Goal: Information Seeking & Learning: Learn about a topic

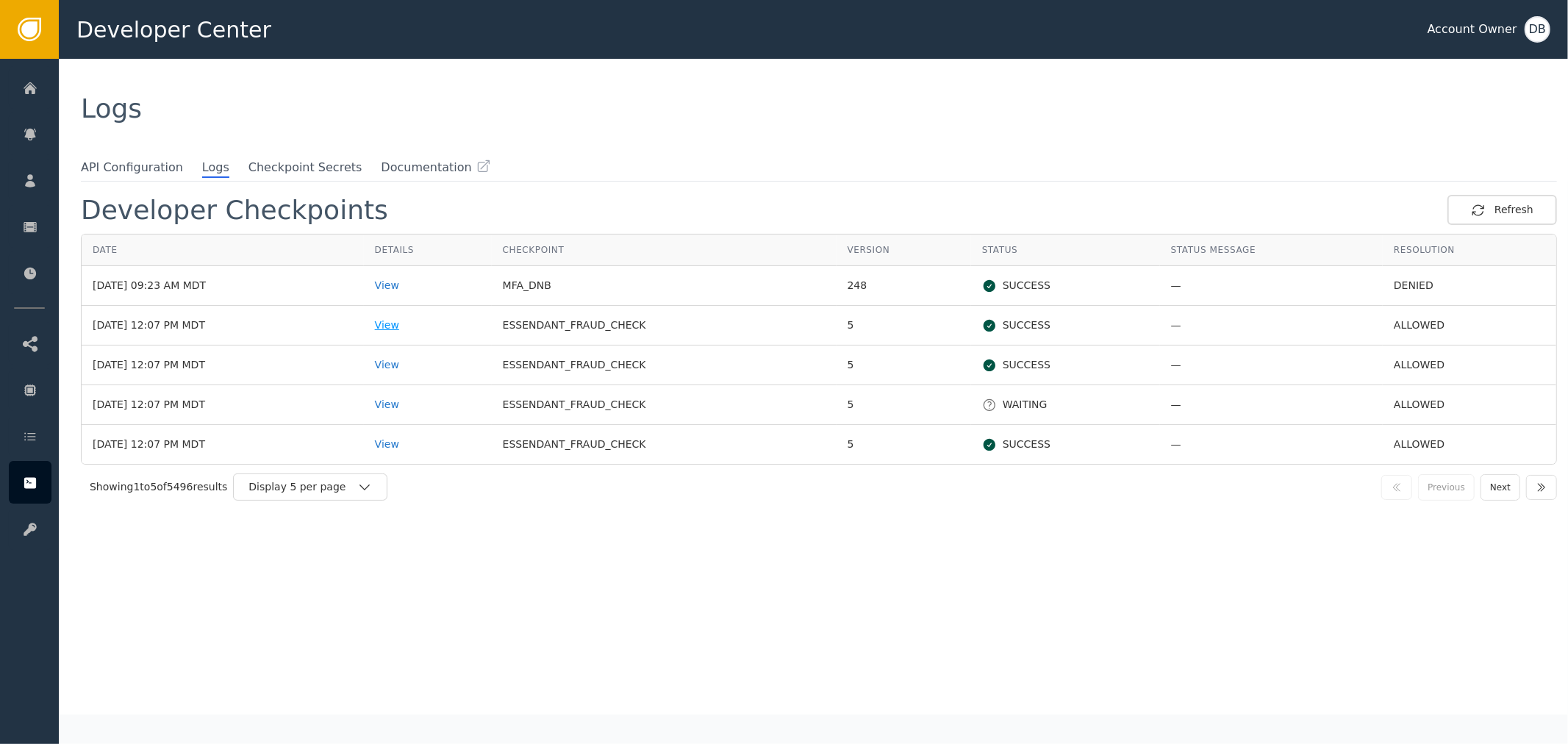
click at [409, 329] on div "View" at bounding box center [428, 325] width 106 height 15
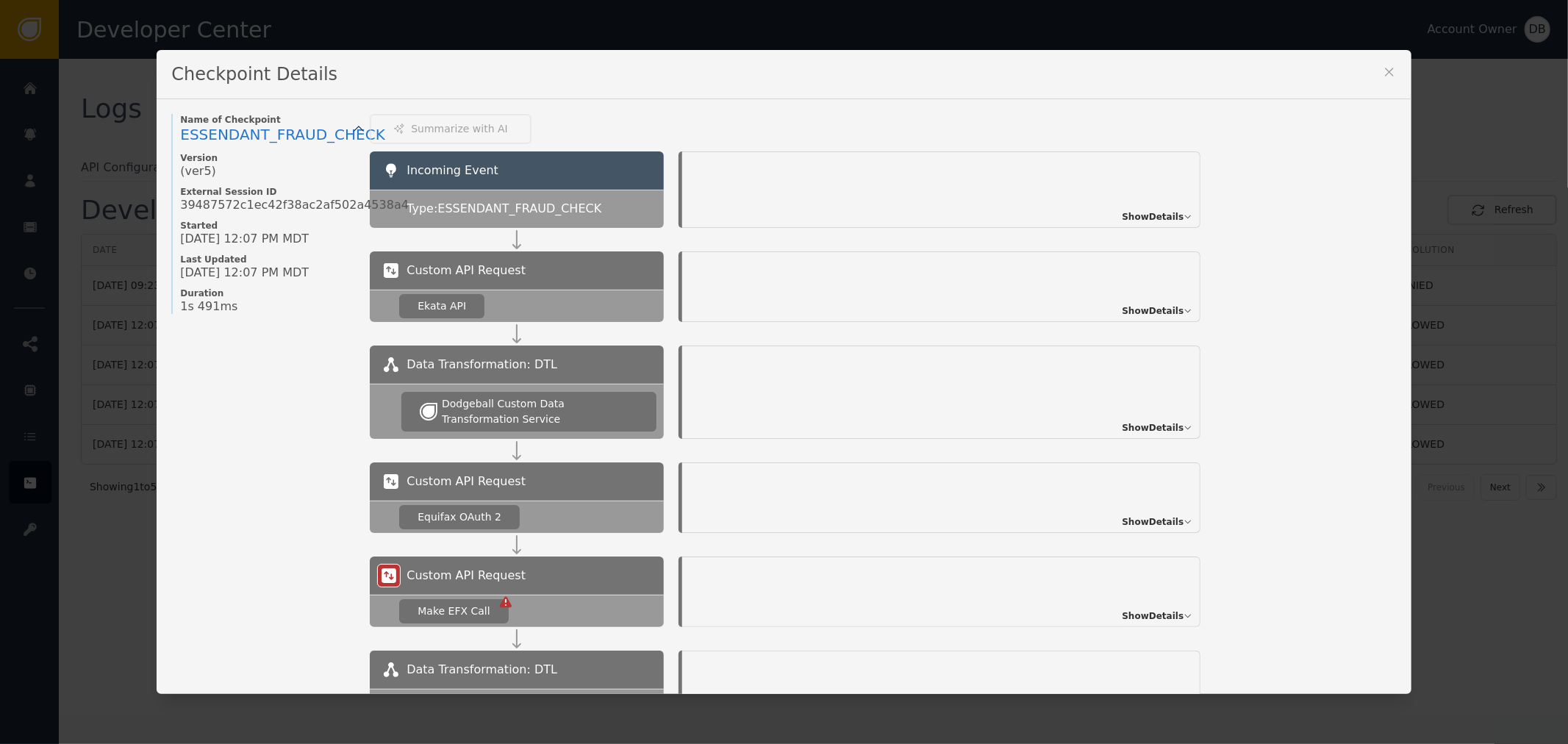
click at [1134, 206] on div "Show Details" at bounding box center [942, 190] width 519 height 77
click at [1144, 218] on span "Show Details" at bounding box center [1152, 217] width 61 height 14
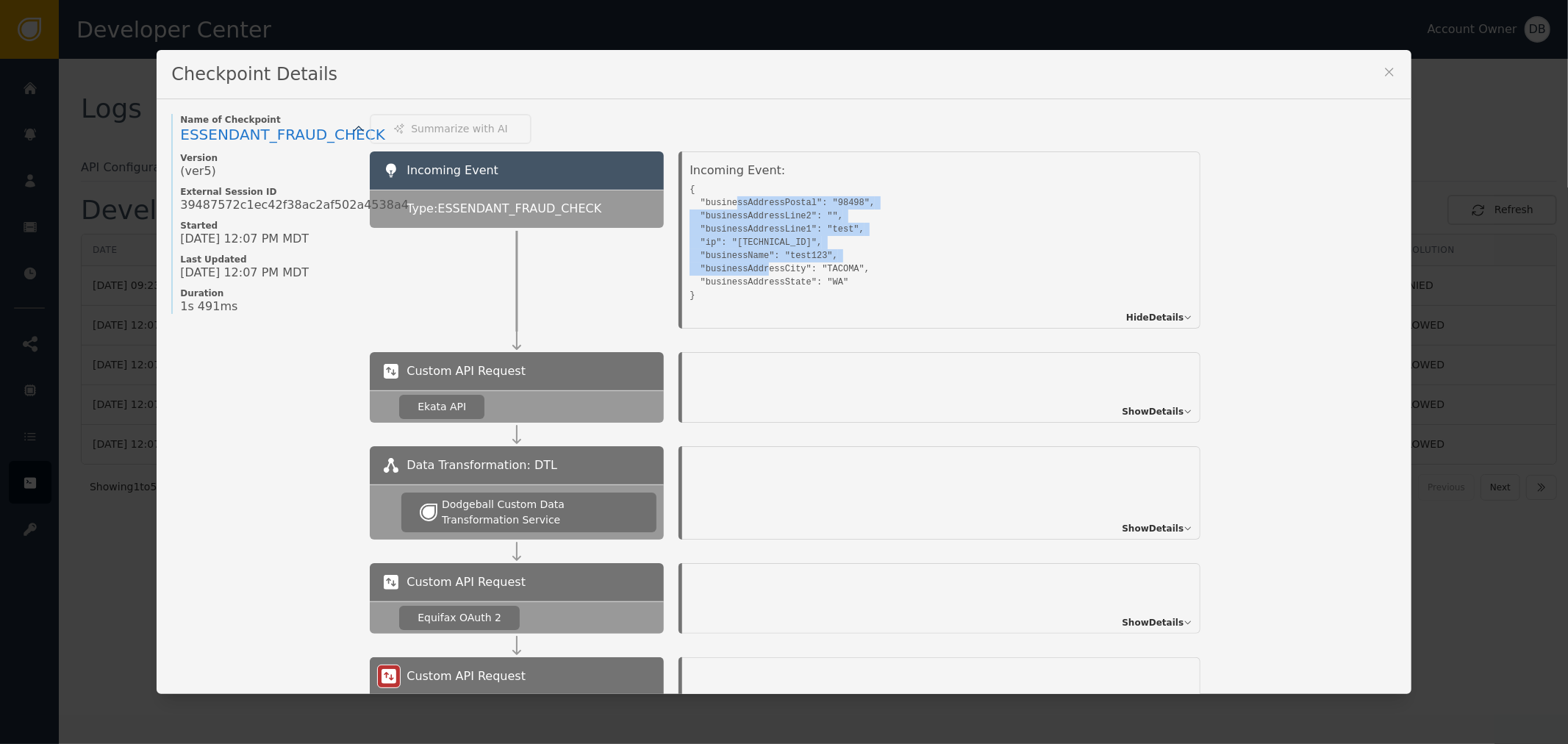
drag, startPoint x: 728, startPoint y: 201, endPoint x: 804, endPoint y: 291, distance: 117.8
click at [777, 275] on pre "{ "businessAddressPostal": "98498", "businessAddressLine2": "", "businessAddres…" at bounding box center [925, 241] width 471 height 123
click at [1297, 261] on div "Incoming Event Type: ESSENDANT_FRAUD_CHECK Incoming Event: { "businessAddressPo…" at bounding box center [883, 240] width 1026 height 177
click at [775, 261] on pre "{ "businessAddressPostal": "98498", "businessAddressLine2": "", "businessAddres…" at bounding box center [925, 241] width 471 height 123
click at [778, 255] on pre "{ "businessAddressPostal": "98498", "businessAddressLine2": "", "businessAddres…" at bounding box center [925, 241] width 471 height 123
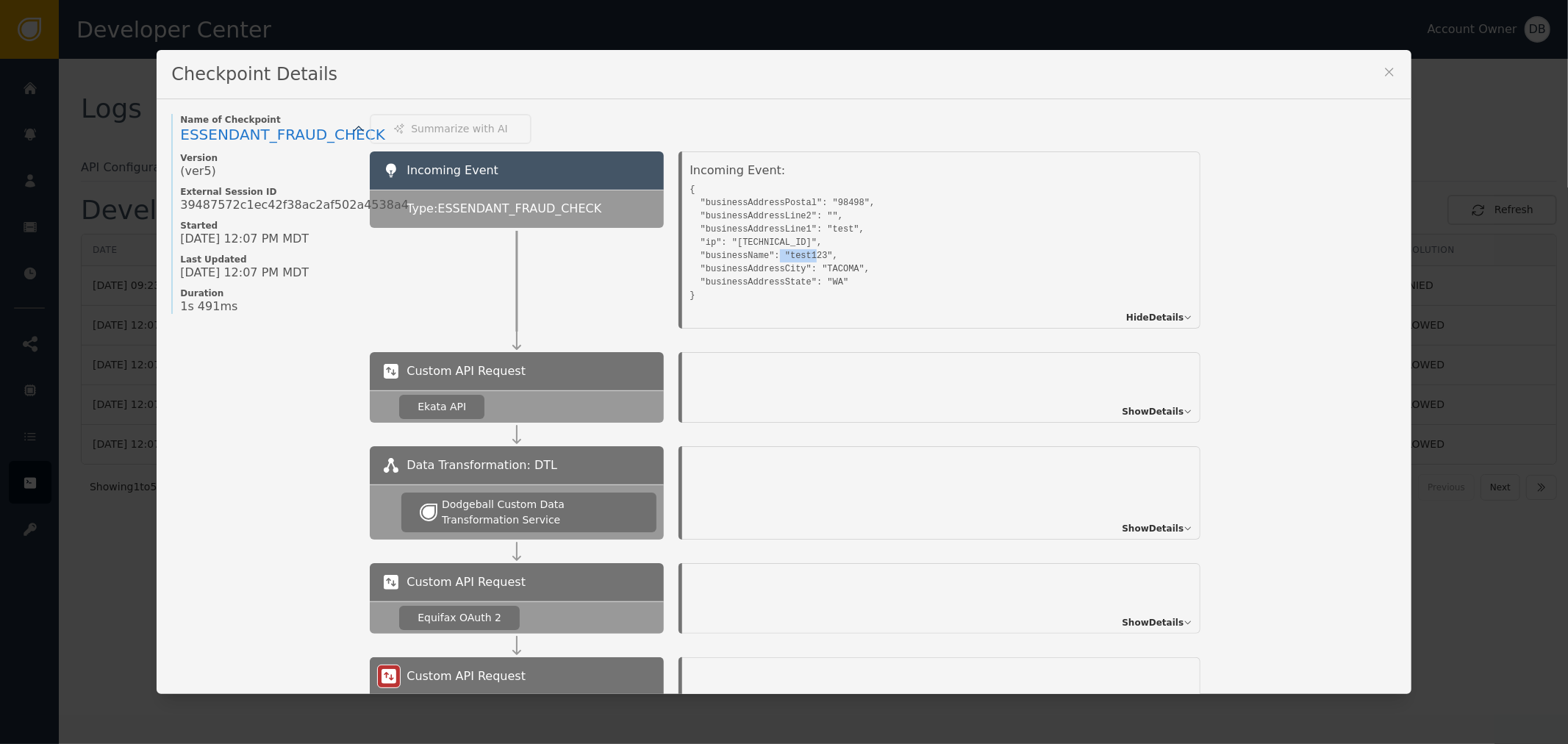
click at [778, 255] on pre "{ "businessAddressPostal": "98498", "businessAddressLine2": "", "businessAddres…" at bounding box center [925, 241] width 471 height 123
drag, startPoint x: 831, startPoint y: 283, endPoint x: 646, endPoint y: 204, distance: 201.2
click at [646, 204] on div "Incoming Event Type: ESSENDANT_FRAUD_CHECK Incoming Event: { "businessAddressPo…" at bounding box center [883, 240] width 1026 height 177
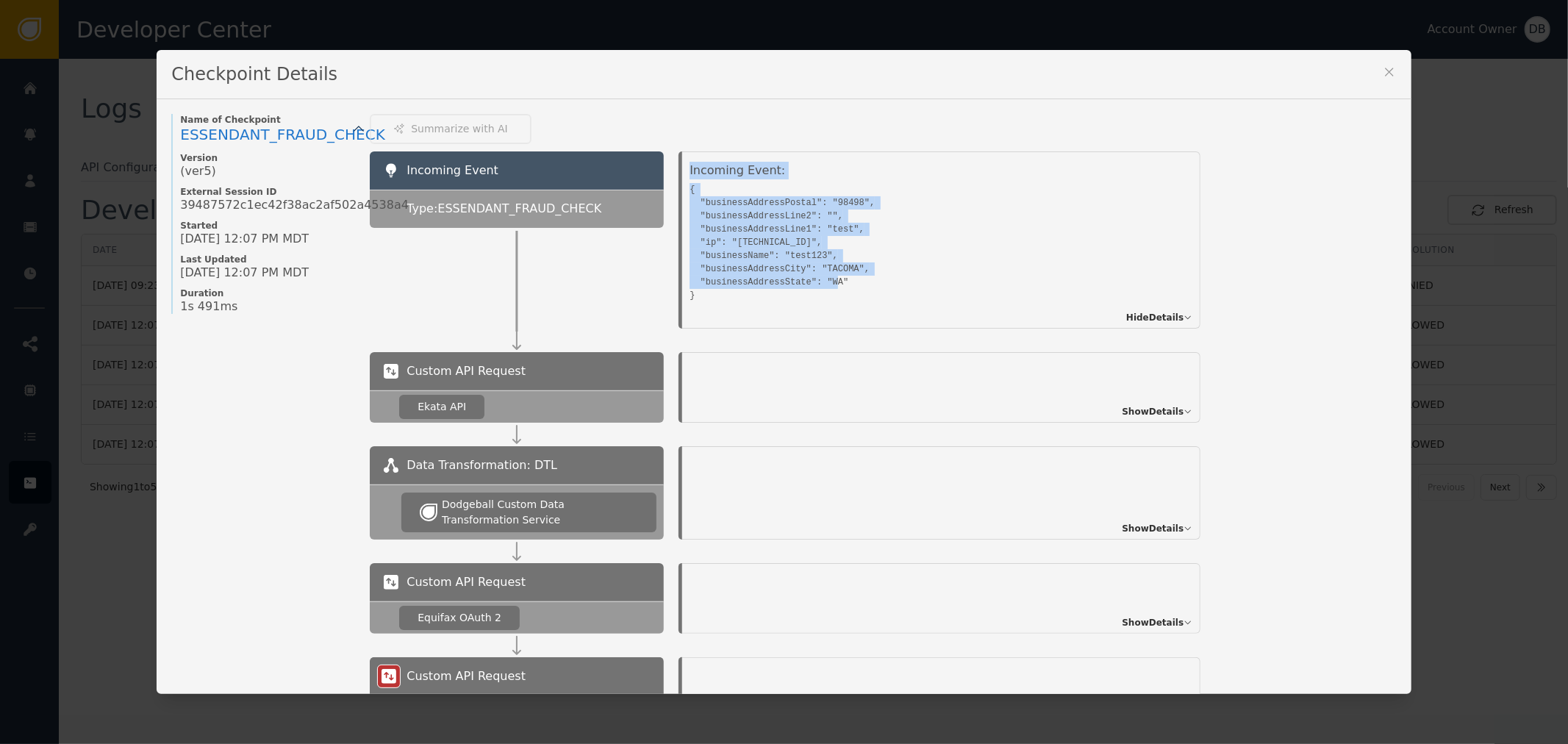
click at [761, 235] on pre "{ "businessAddressPostal": "98498", "businessAddressLine2": "", "businessAddres…" at bounding box center [925, 241] width 471 height 123
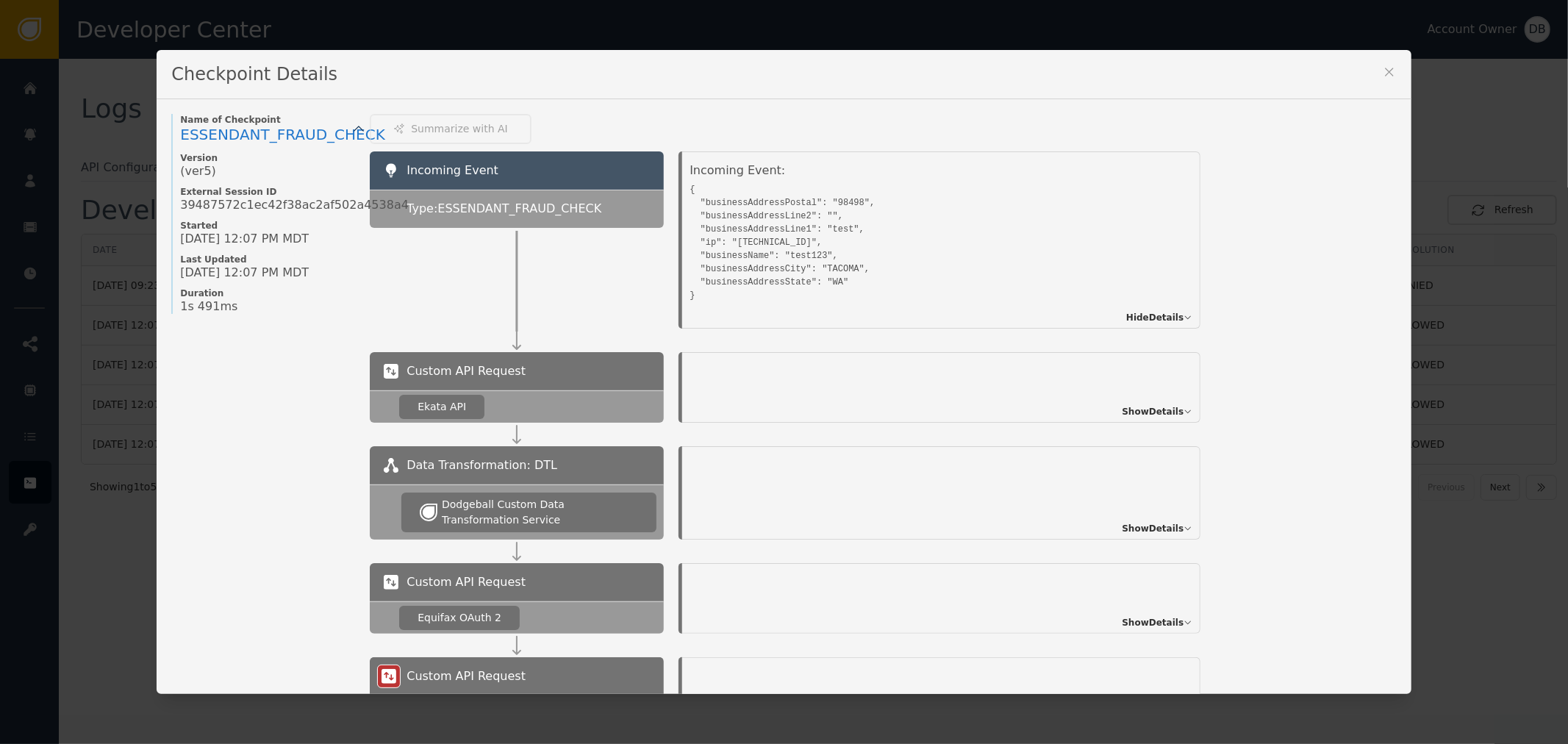
click at [1388, 65] on icon at bounding box center [1389, 72] width 14 height 14
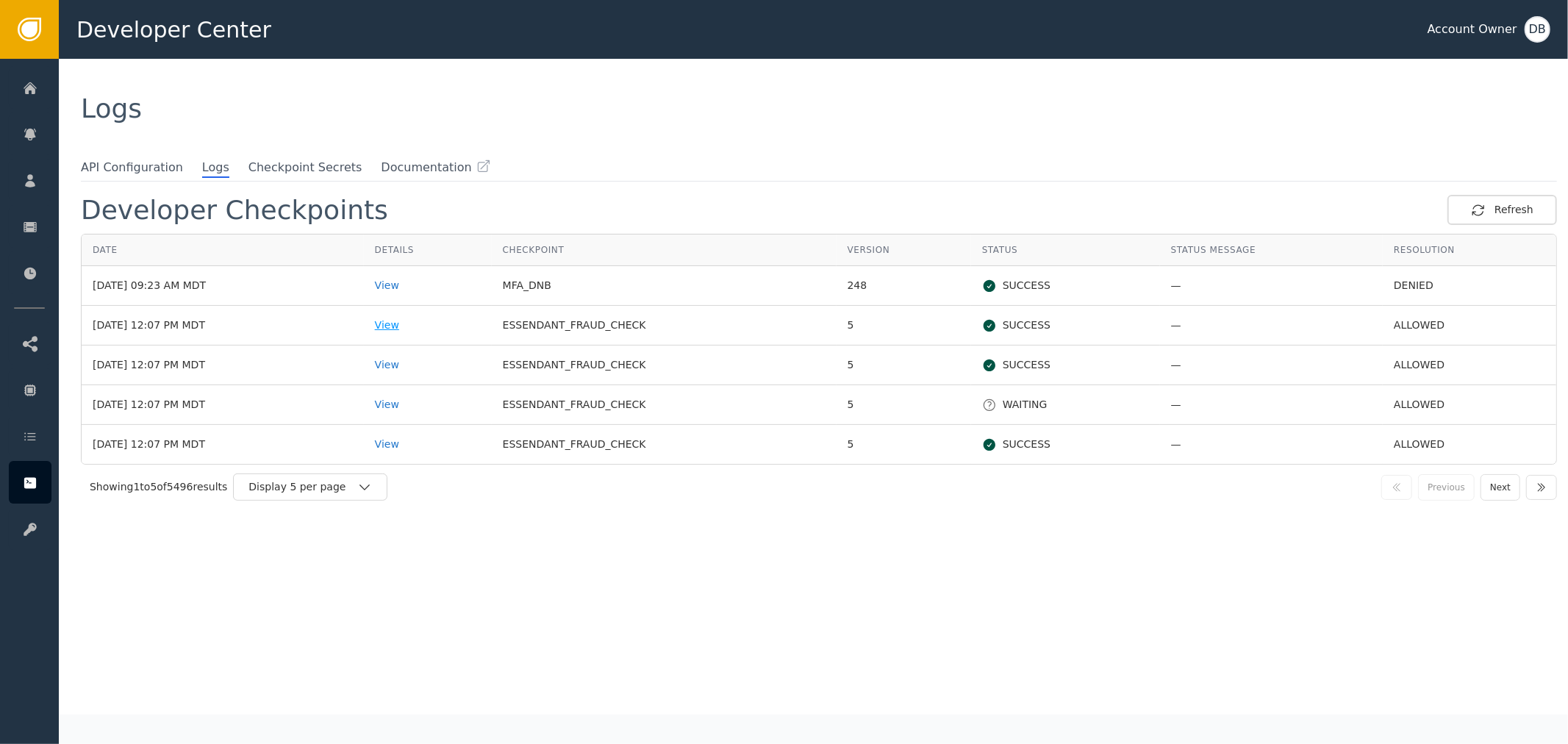
click at [431, 325] on div "View" at bounding box center [428, 325] width 106 height 15
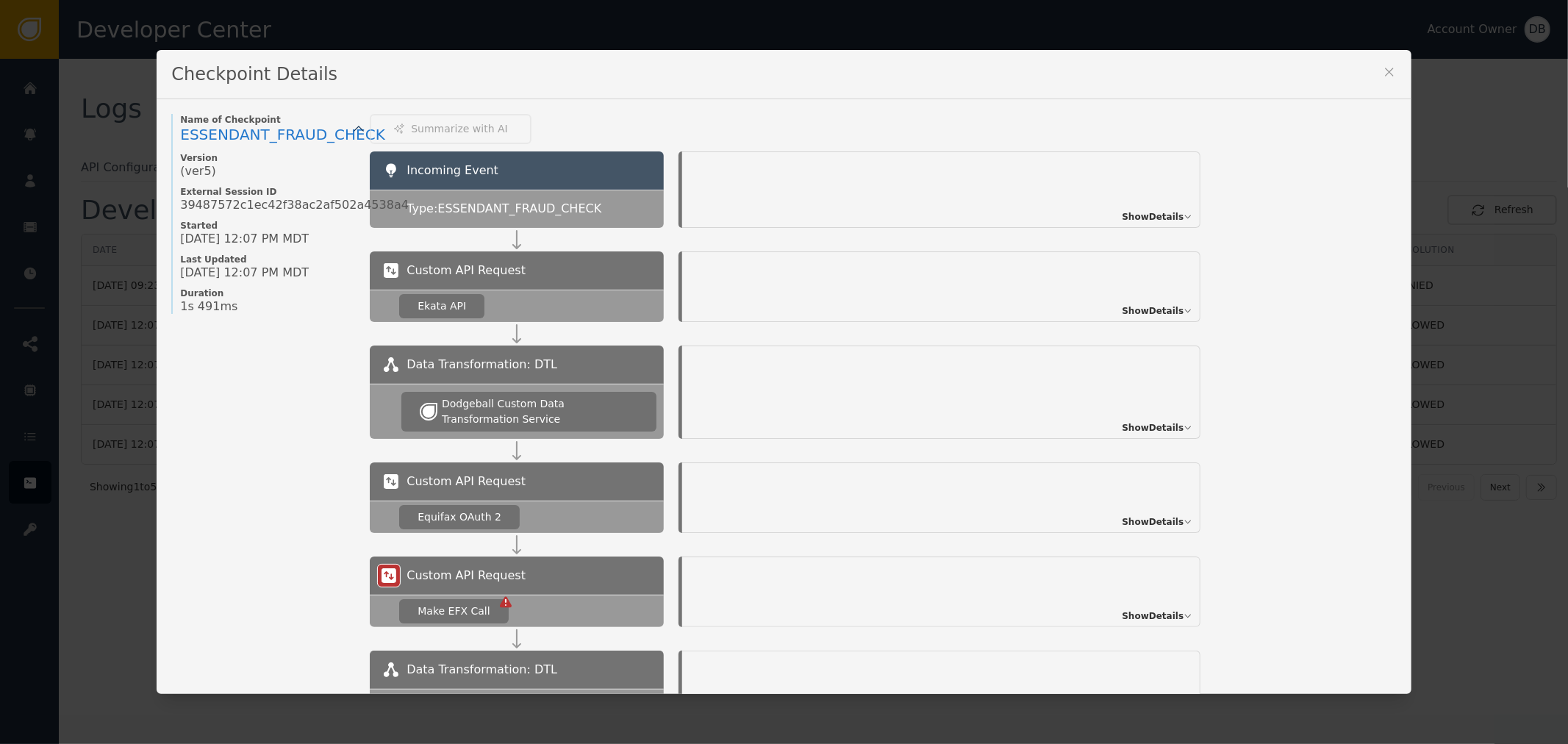
click at [1150, 216] on span "Show Details" at bounding box center [1152, 217] width 61 height 14
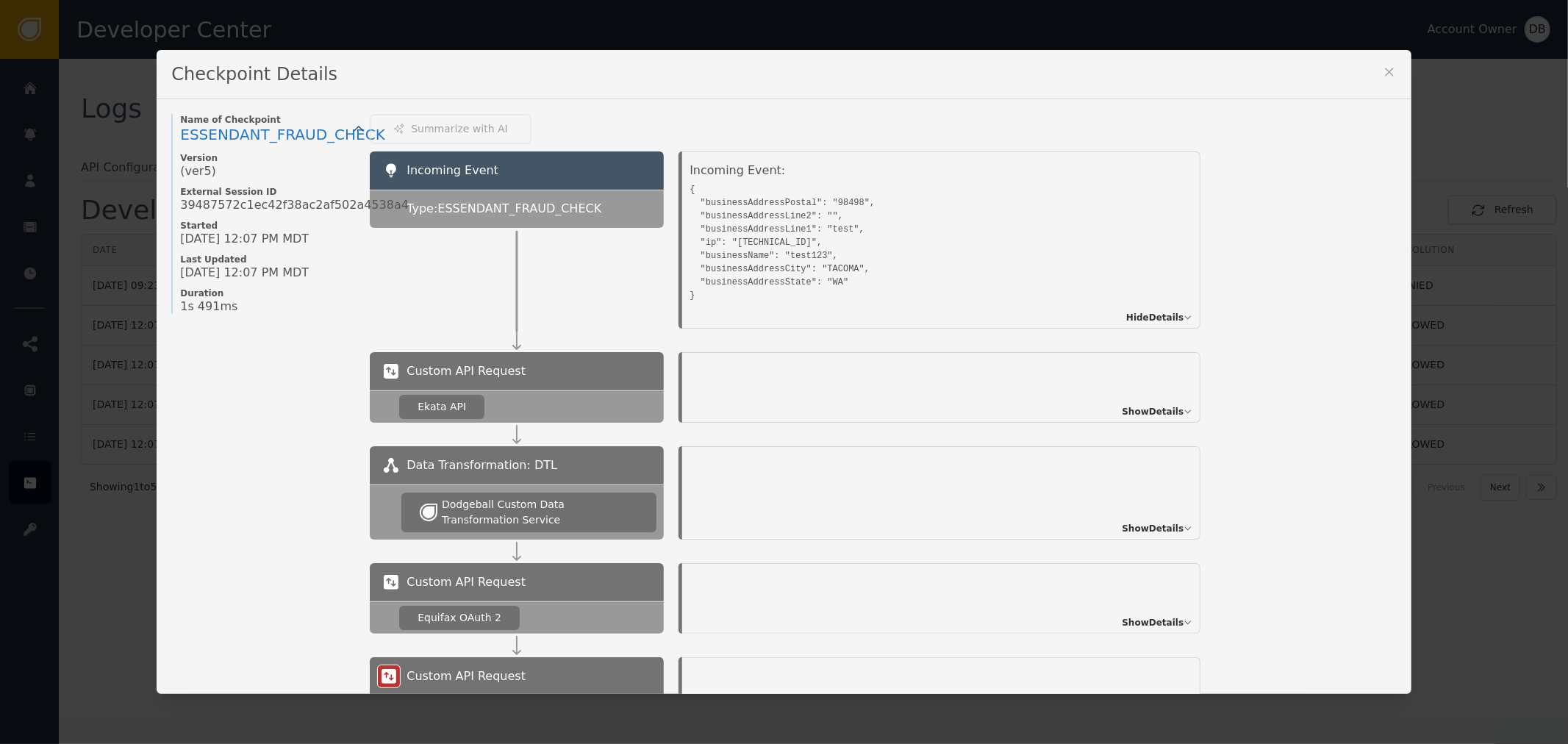
click at [1160, 419] on div "Show Details" at bounding box center [942, 387] width 519 height 70
click at [1160, 415] on span "Show Details" at bounding box center [1152, 412] width 61 height 14
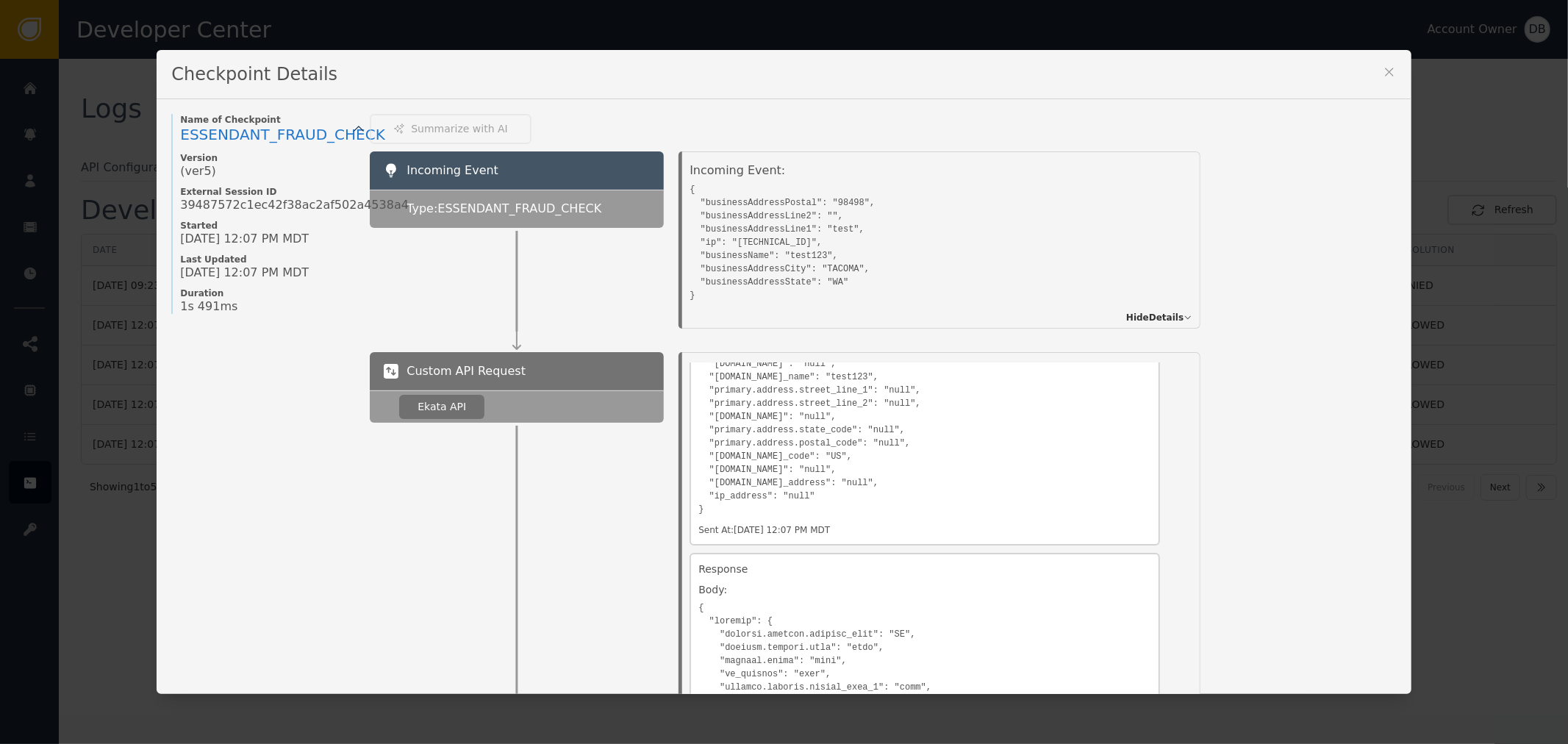
scroll to position [326, 0]
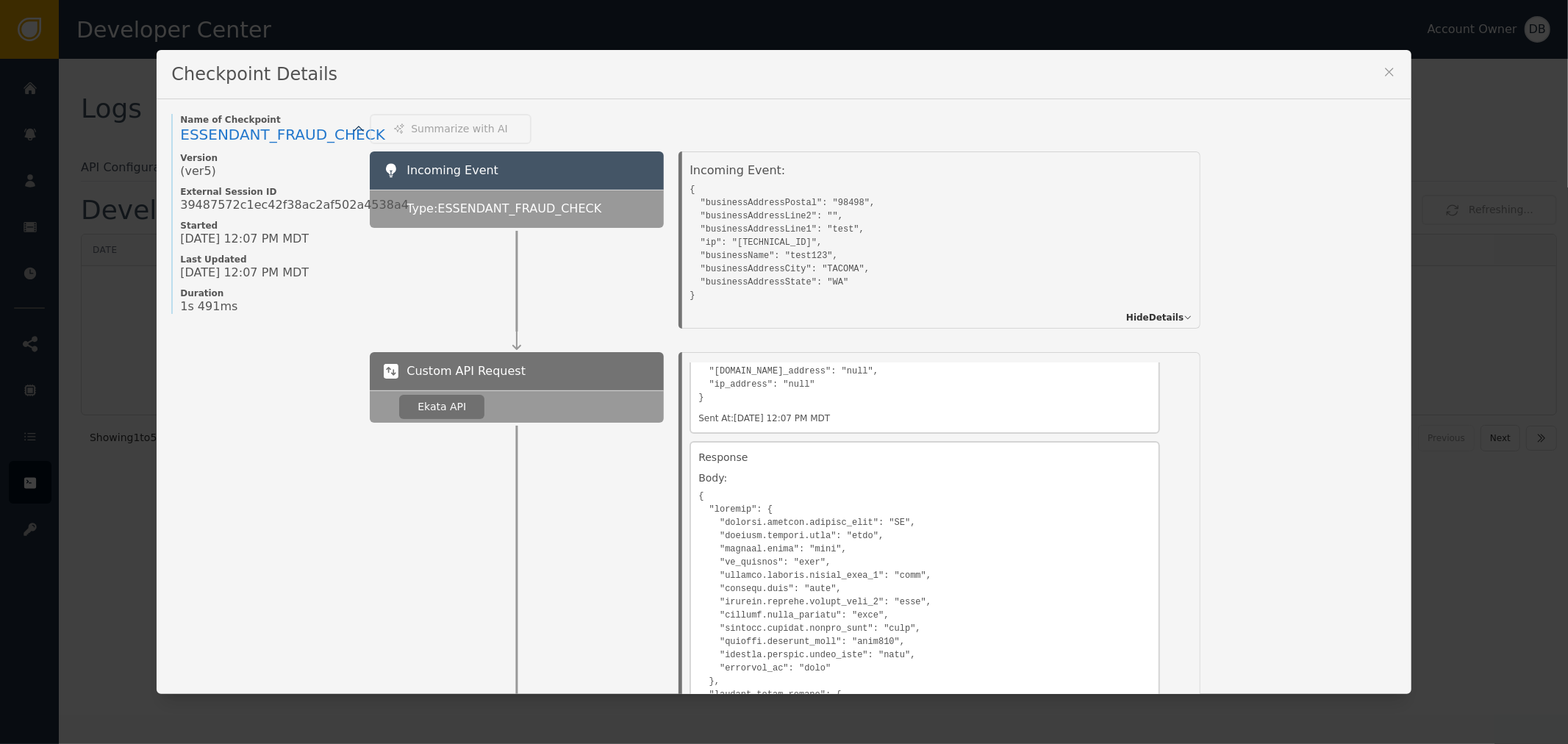
drag, startPoint x: 1025, startPoint y: 335, endPoint x: 1166, endPoint y: 156, distance: 227.9
click at [1032, 313] on div "Incoming Event Type: ESSENDANT_FRAUD_CHECK Incoming Event: { "businessAddressPo…" at bounding box center [883, 252] width 1026 height 201
click at [1369, 75] on div "Checkpoint Details" at bounding box center [784, 75] width 1254 height 49
click at [1385, 71] on icon at bounding box center [1389, 72] width 8 height 8
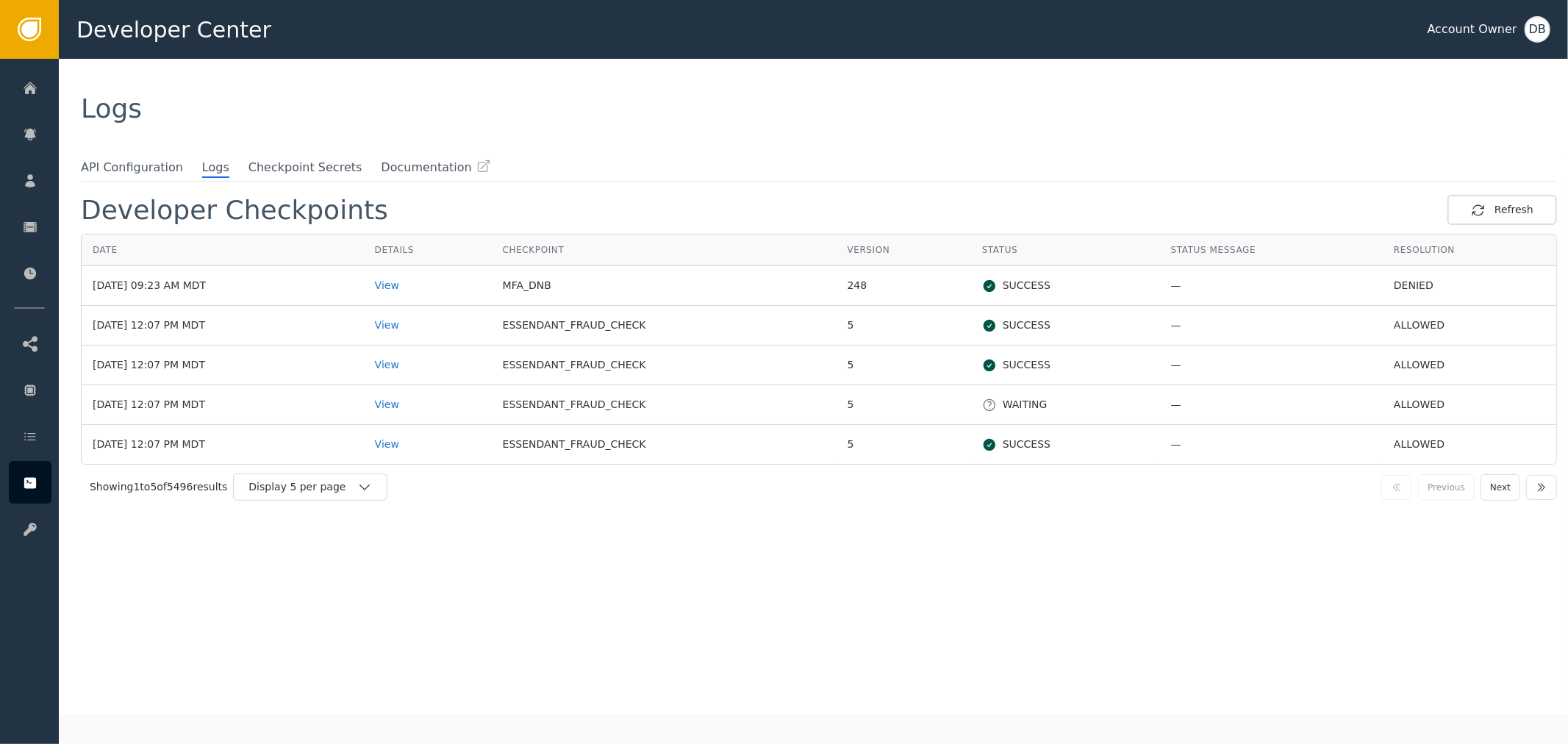
click at [645, 129] on div "Logs" at bounding box center [813, 109] width 1509 height 100
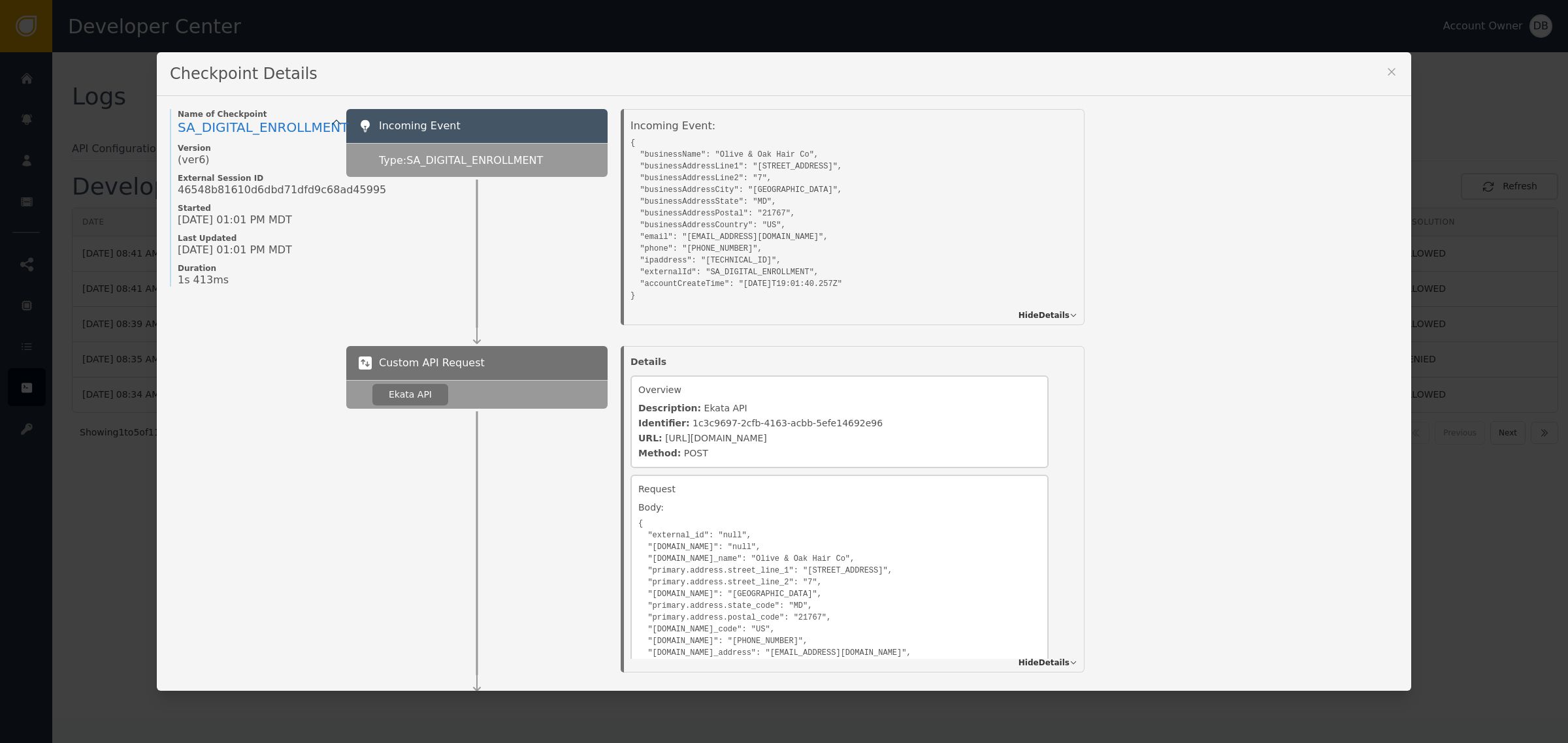
scroll to position [211, 0]
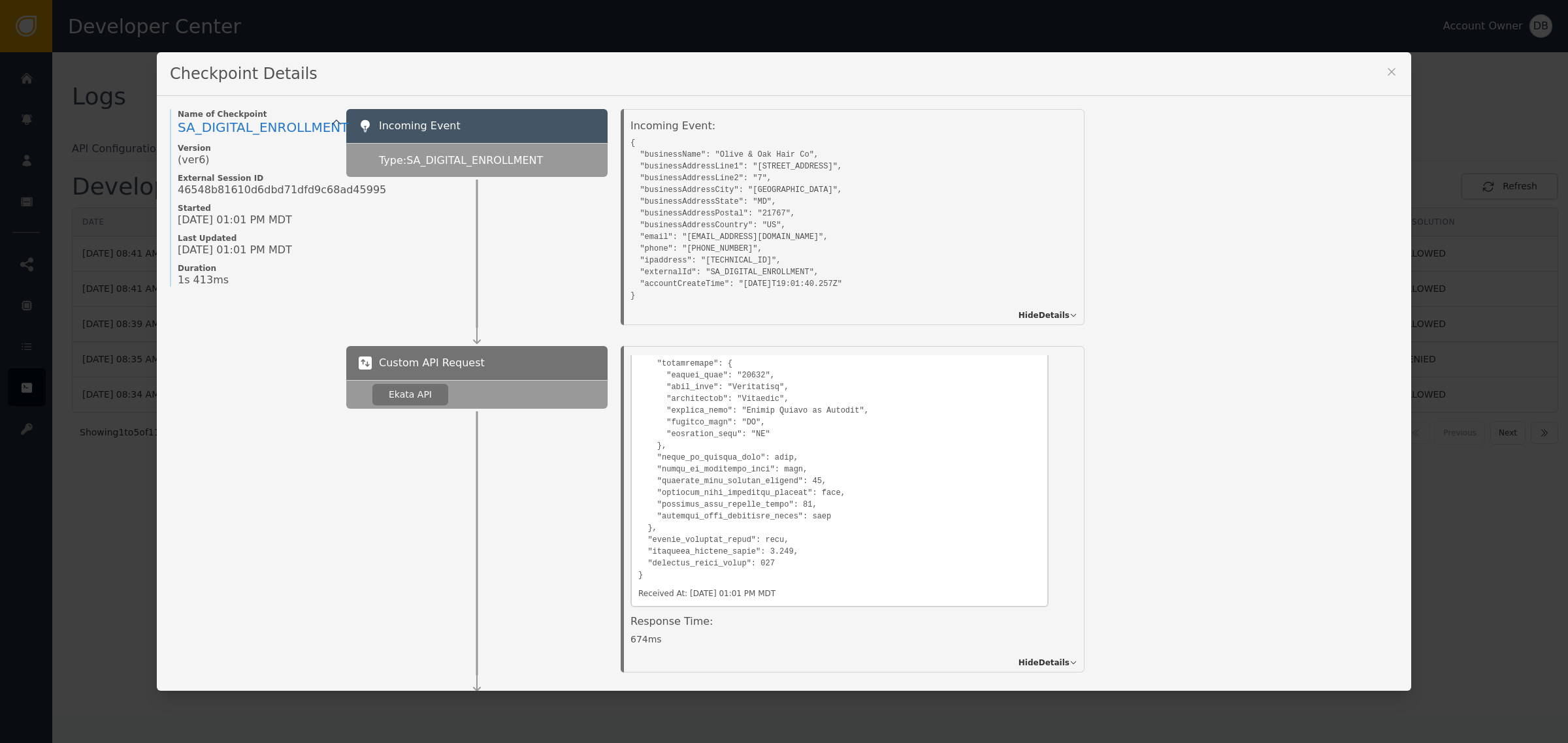
click at [1306, 233] on div "Incoming Event Type: SA_DIGITAL_ENROLLMENT Incoming Event: { "businessName": "O…" at bounding box center [872, 217] width 1052 height 216
click at [1390, 72] on icon at bounding box center [1391, 72] width 13 height 13
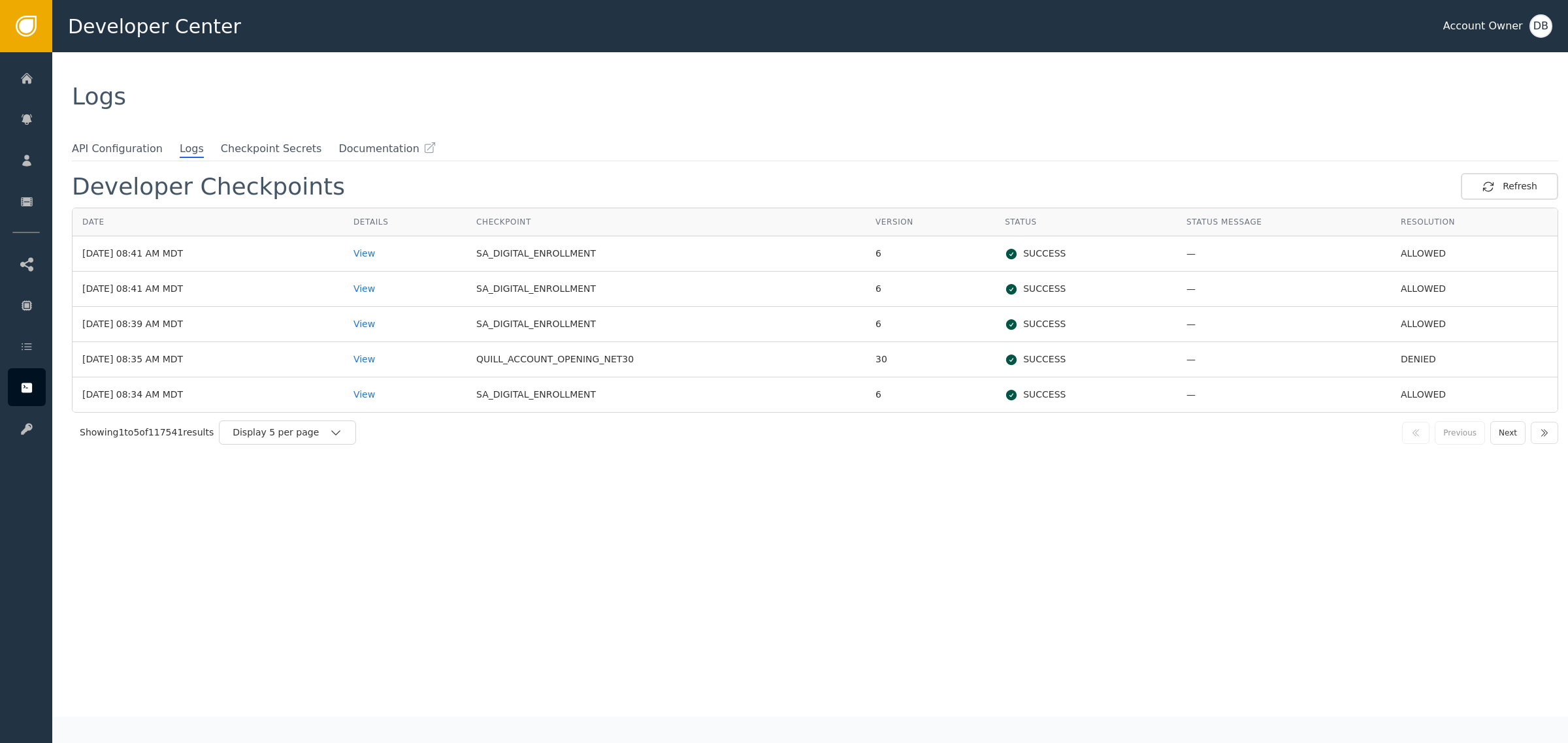
click at [928, 193] on div "Developer Checkpoints Refresh" at bounding box center [815, 186] width 1486 height 27
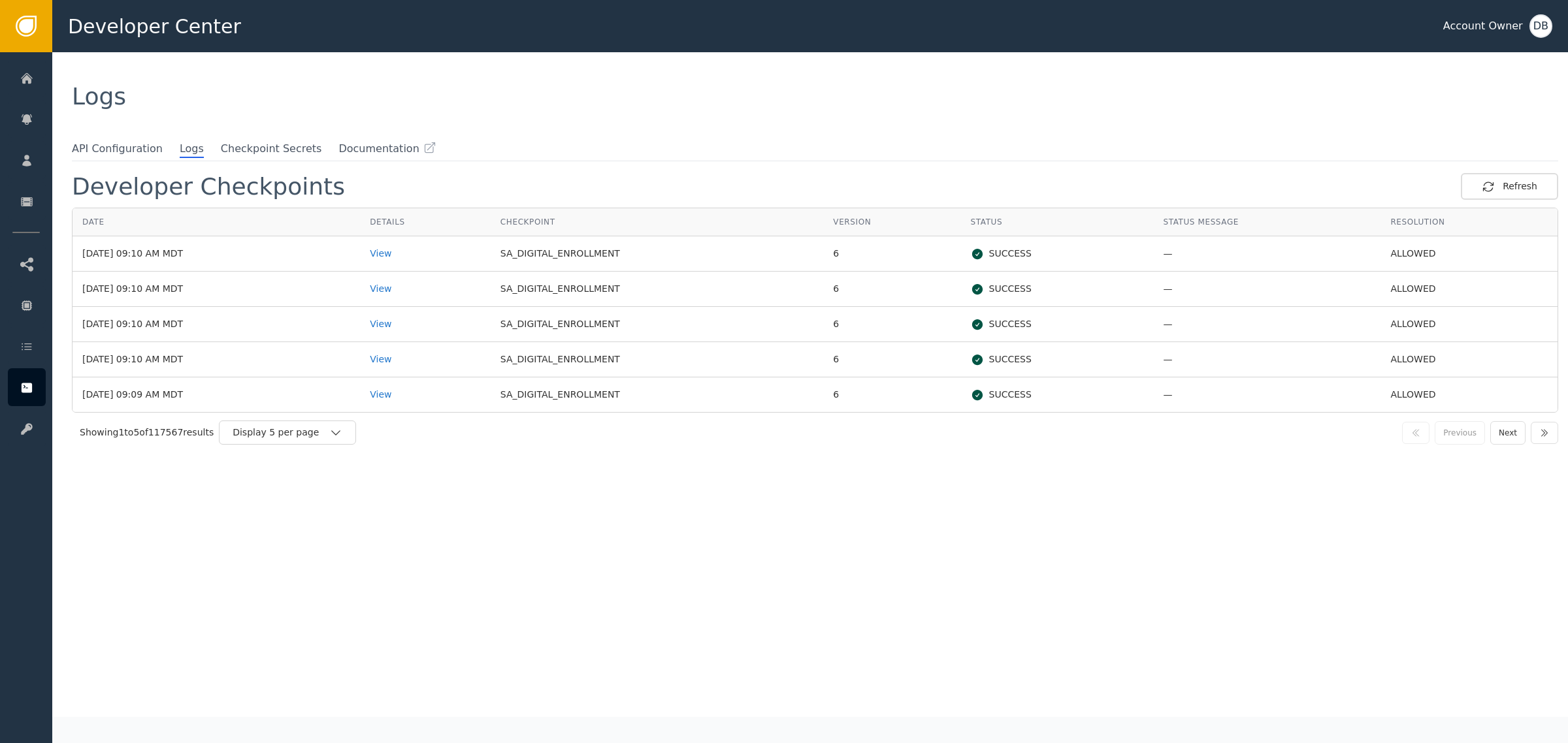
click at [1328, 579] on div "Developer Checkpoints Refresh Date Details Checkpoint Version Status Status Mes…" at bounding box center [815, 445] width 1486 height 544
click at [1308, 508] on div "Developer Checkpoints Refresh Date Details Checkpoint Version Status Status Mes…" at bounding box center [815, 445] width 1486 height 544
